Goal: Task Accomplishment & Management: Manage account settings

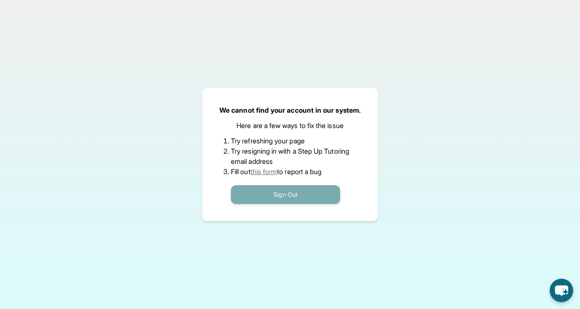
click at [291, 189] on button "Sign Out" at bounding box center [285, 194] width 109 height 19
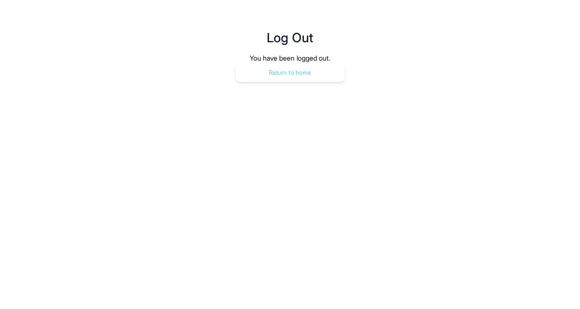
click at [283, 67] on button "Return to home" at bounding box center [290, 72] width 109 height 19
